Goal: Task Accomplishment & Management: Use online tool/utility

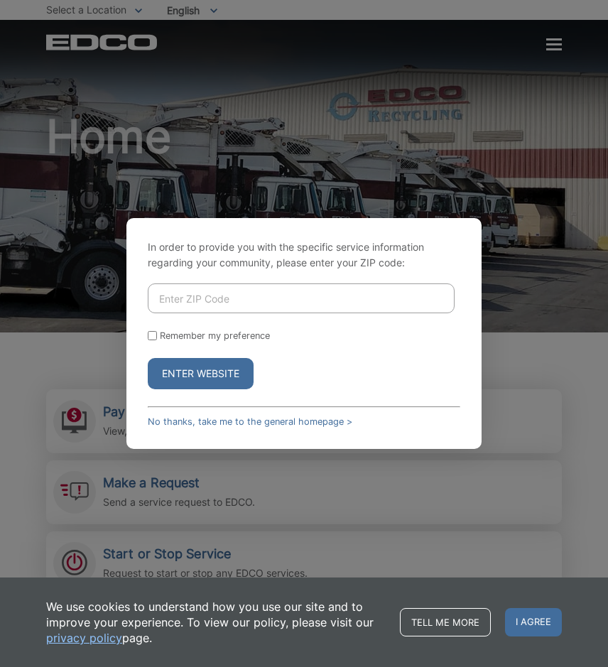
click at [293, 305] on input "Enter ZIP Code" at bounding box center [301, 298] width 307 height 30
click at [293, 300] on input "Enter ZIP Code" at bounding box center [301, 298] width 307 height 30
type input "90802"
click at [426, 365] on div "Enter Website" at bounding box center [304, 373] width 312 height 31
click at [160, 337] on label "Remember my preference" at bounding box center [215, 335] width 110 height 11
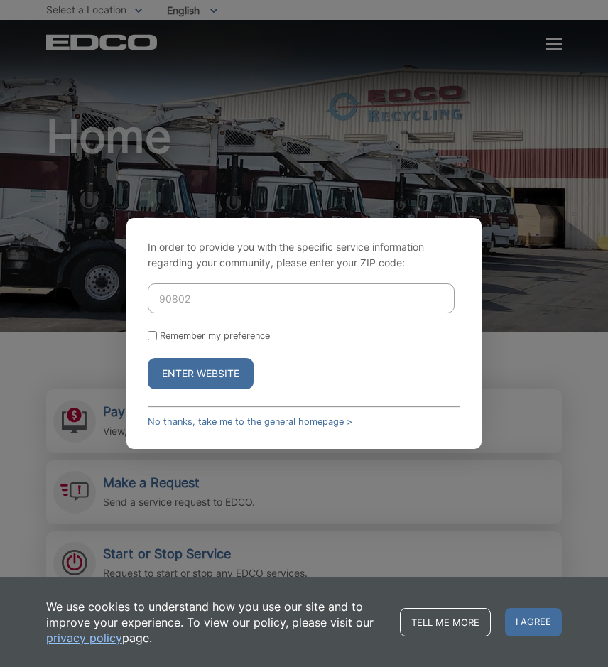
click at [157, 337] on input "Remember my preference" at bounding box center [152, 335] width 9 height 9
checkbox input "true"
click at [187, 371] on button "Enter Website" at bounding box center [201, 373] width 106 height 31
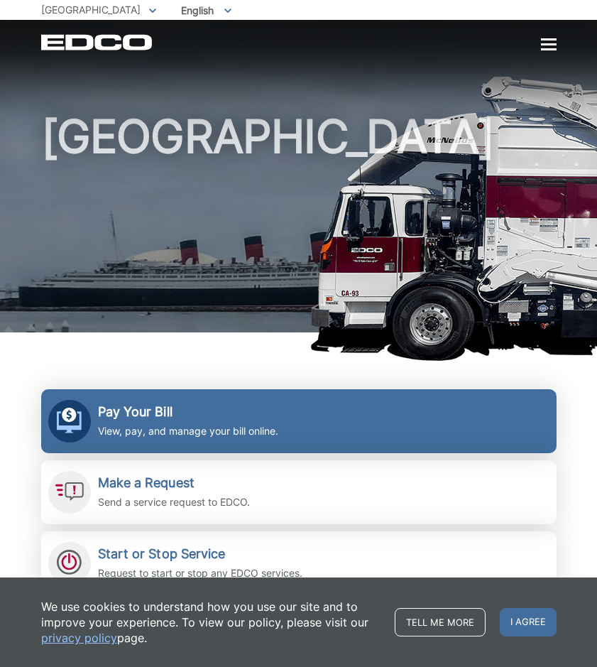
click at [163, 413] on h2 "Pay Your Bill" at bounding box center [188, 412] width 180 height 16
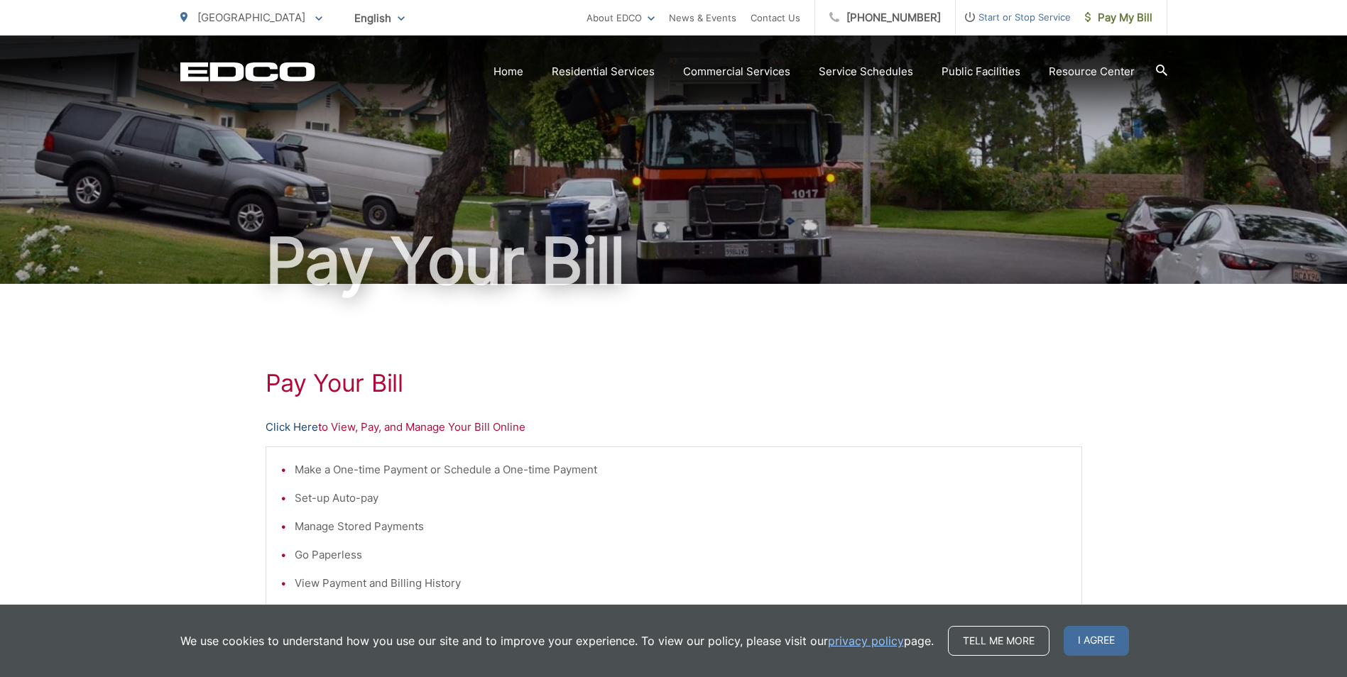
click at [295, 423] on link "Click Here" at bounding box center [292, 427] width 53 height 17
